Goal: Find specific page/section: Find specific page/section

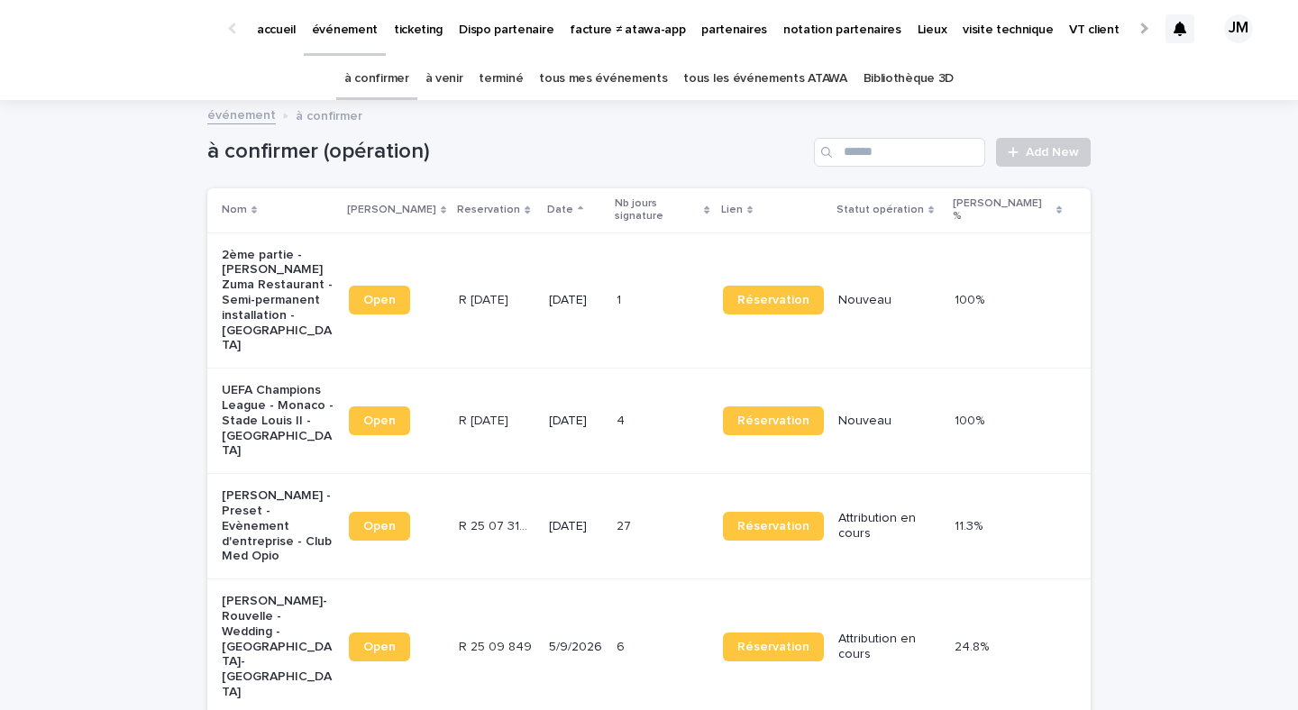
click at [784, 83] on link "tous les événements ATAWA" at bounding box center [764, 79] width 163 height 42
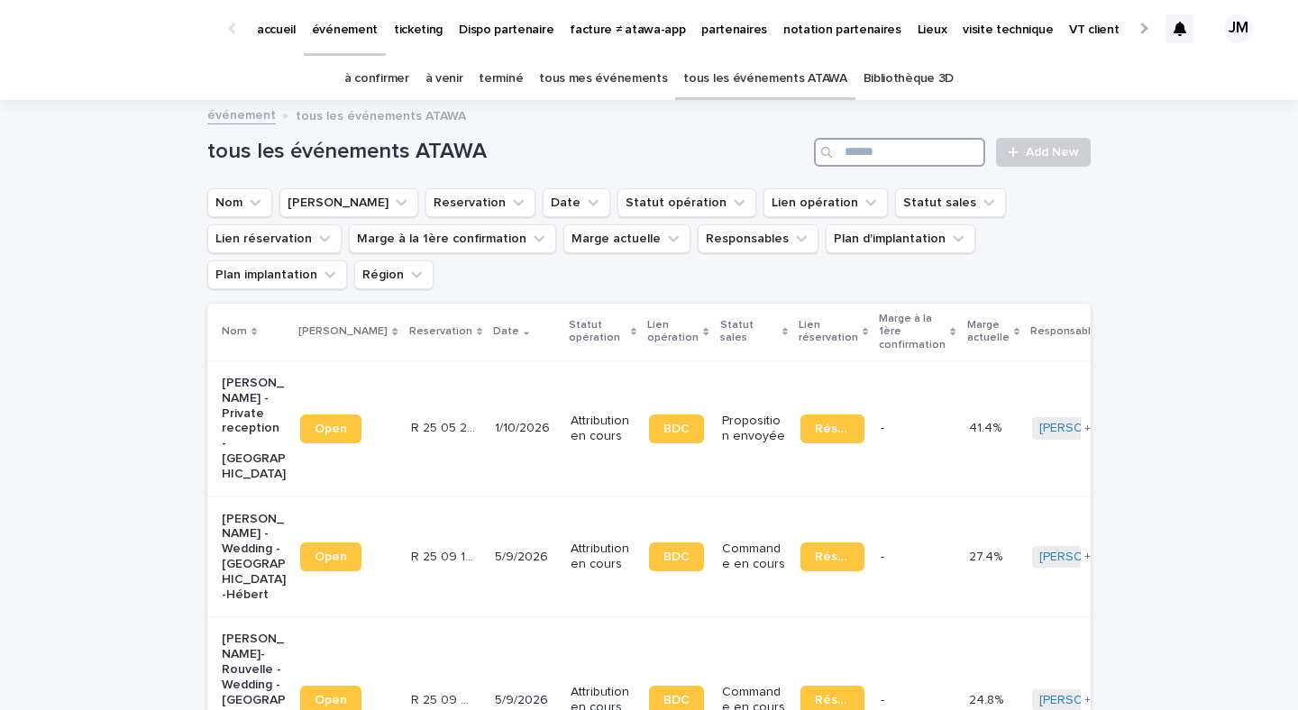
click at [939, 153] on input "Search" at bounding box center [899, 152] width 171 height 29
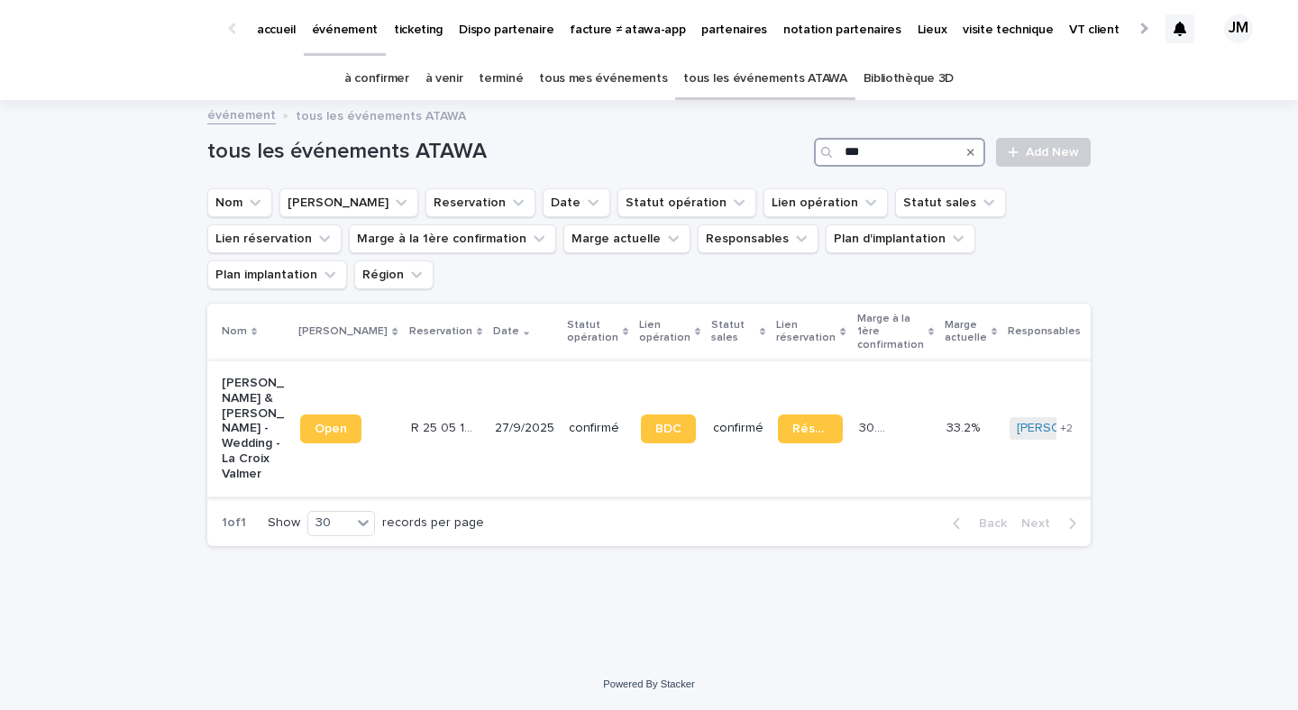
type input "***"
click at [562, 420] on td "confirmé" at bounding box center [598, 429] width 72 height 136
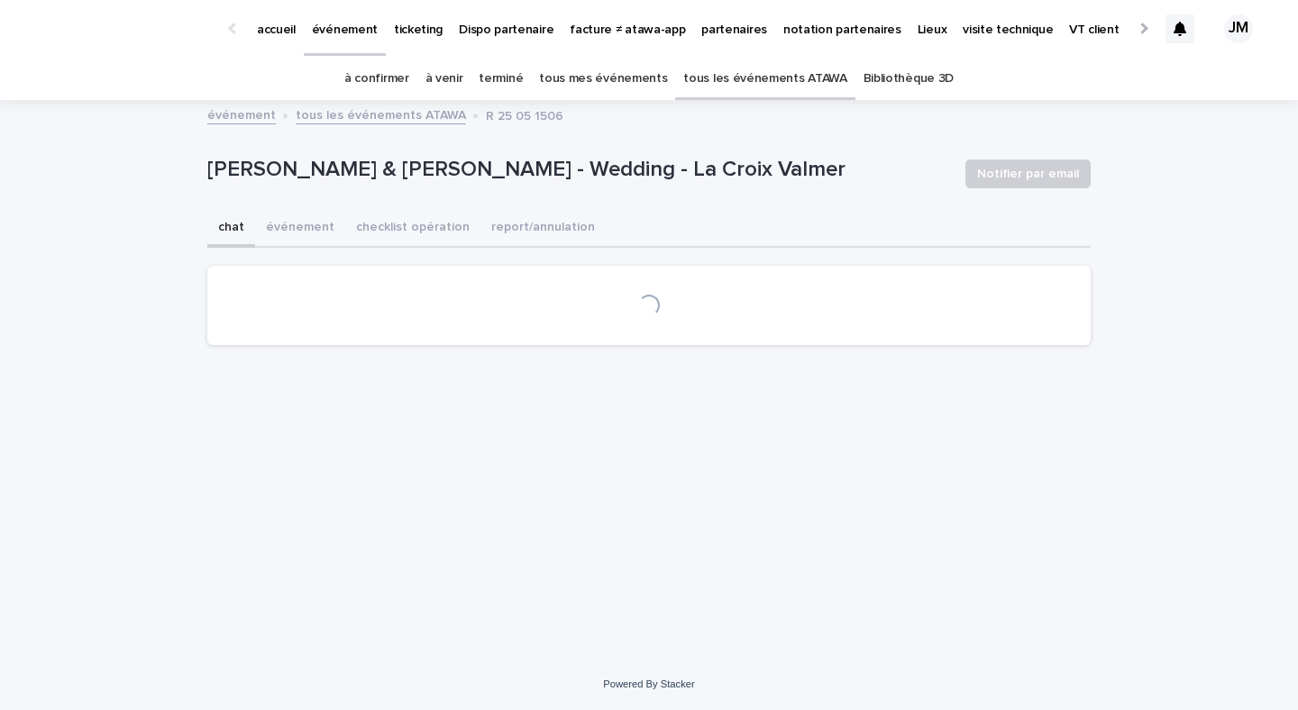
click at [420, 215] on button "checklist opération" at bounding box center [412, 229] width 135 height 38
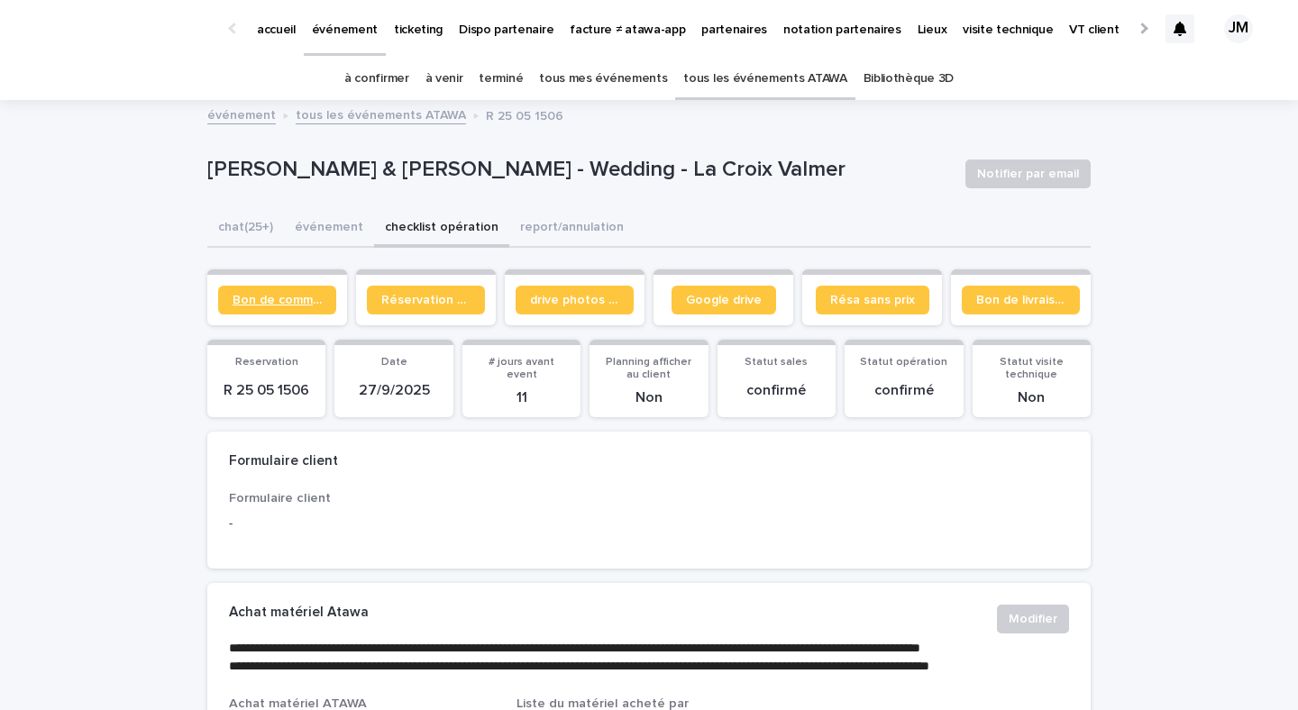
click at [253, 297] on span "Bon de commande" at bounding box center [277, 300] width 89 height 13
